Goal: Find specific page/section: Find specific page/section

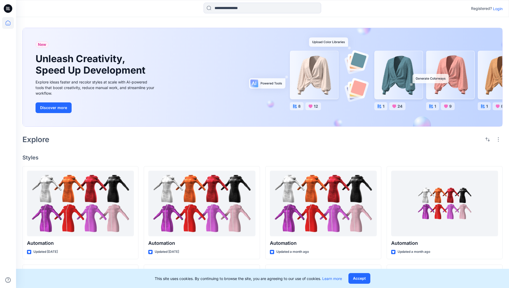
click at [496, 9] on p "Login" at bounding box center [498, 9] width 10 height 6
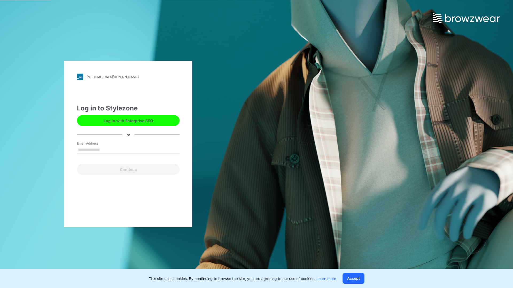
click at [106, 150] on input "Email Address" at bounding box center [128, 150] width 103 height 8
type input "**********"
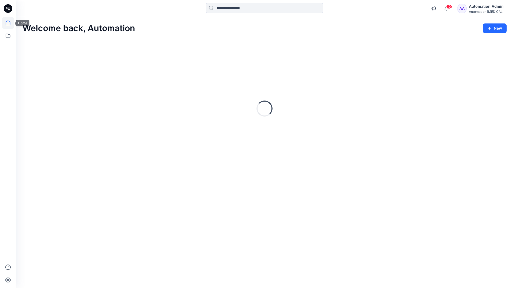
click at [10, 23] on icon at bounding box center [8, 23] width 5 height 5
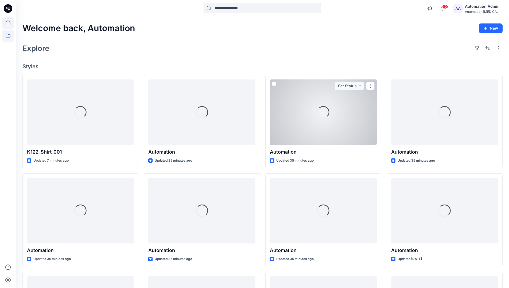
click at [9, 36] on icon at bounding box center [8, 36] width 12 height 12
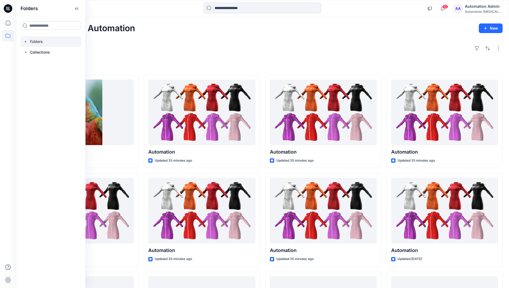
click at [57, 42] on div at bounding box center [50, 41] width 61 height 11
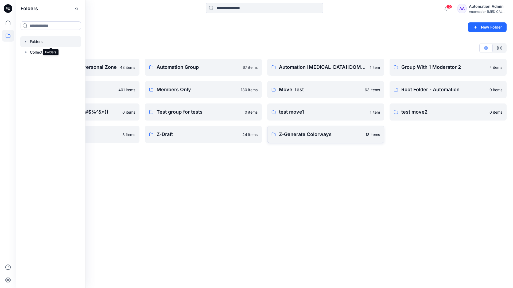
click at [307, 137] on p "Z-Generate Colorways" at bounding box center [320, 134] width 83 height 7
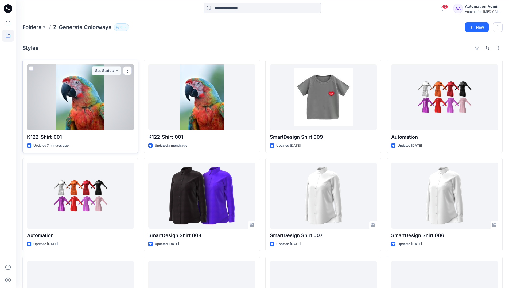
click at [31, 68] on span at bounding box center [31, 69] width 4 height 4
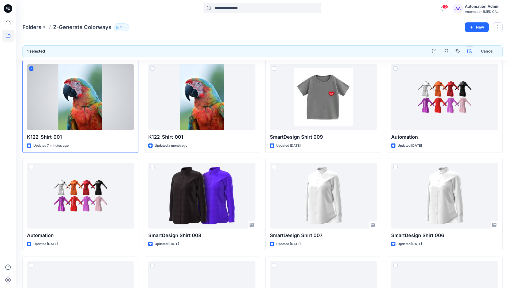
click at [468, 49] on icon "button" at bounding box center [469, 51] width 4 height 4
